Goal: Find specific fact

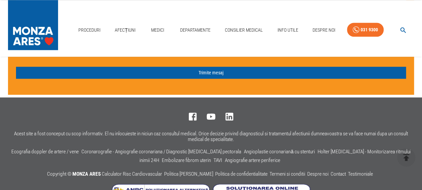
scroll to position [1673, 0]
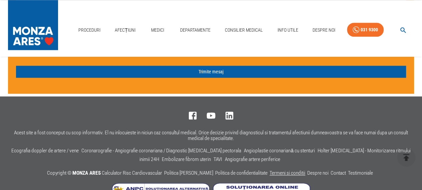
click at [275, 170] on link "Termeni si conditii" at bounding box center [287, 173] width 36 height 6
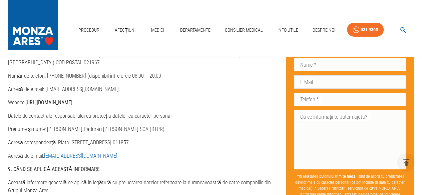
scroll to position [2374, 0]
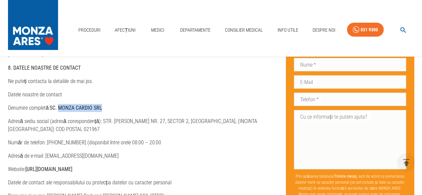
drag, startPoint x: 58, startPoint y: 84, endPoint x: 103, endPoint y: 85, distance: 44.4
click at [103, 104] on p "Denumire completă: SC. MONZA CARDIO SRL" at bounding box center [141, 108] width 267 height 8
copy strong "MONZA CARDIO SRL"
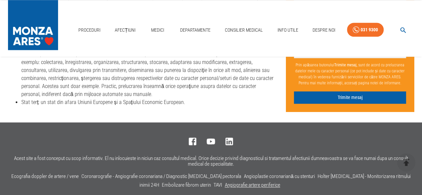
scroll to position [2907, 0]
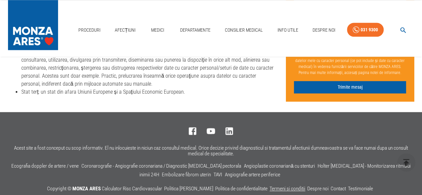
click at [281, 186] on link "Termeni si conditii" at bounding box center [287, 189] width 36 height 6
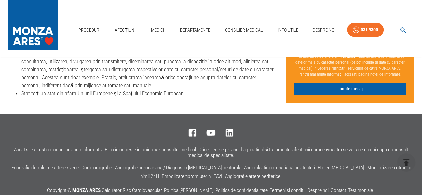
scroll to position [2907, 0]
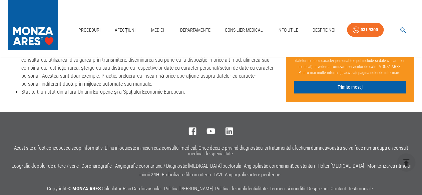
click at [314, 186] on link "Despre noi" at bounding box center [317, 189] width 21 height 6
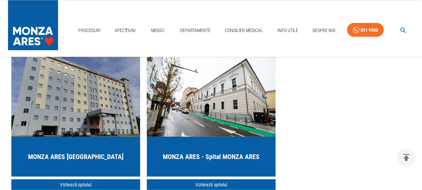
scroll to position [634, 0]
